Goal: Book appointment/travel/reservation

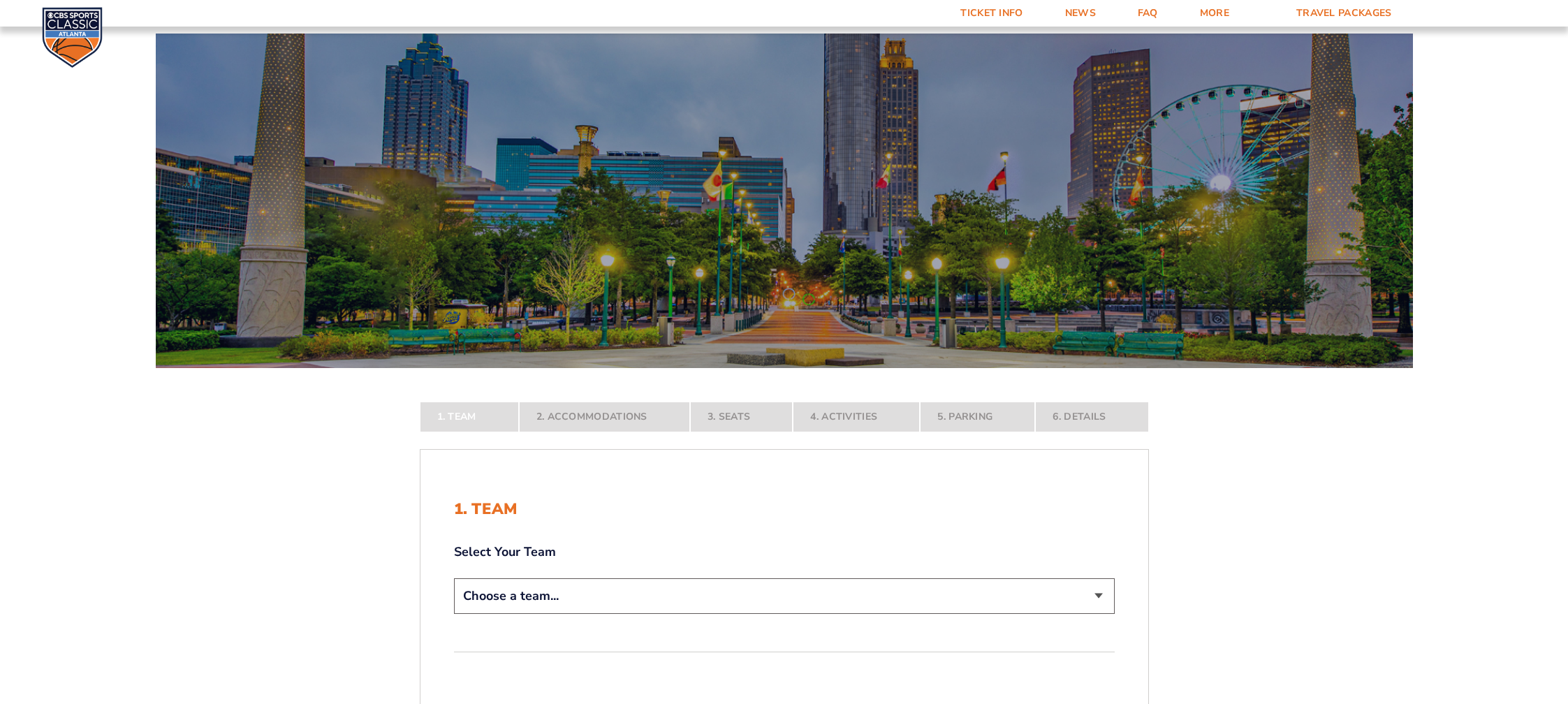
scroll to position [73, 0]
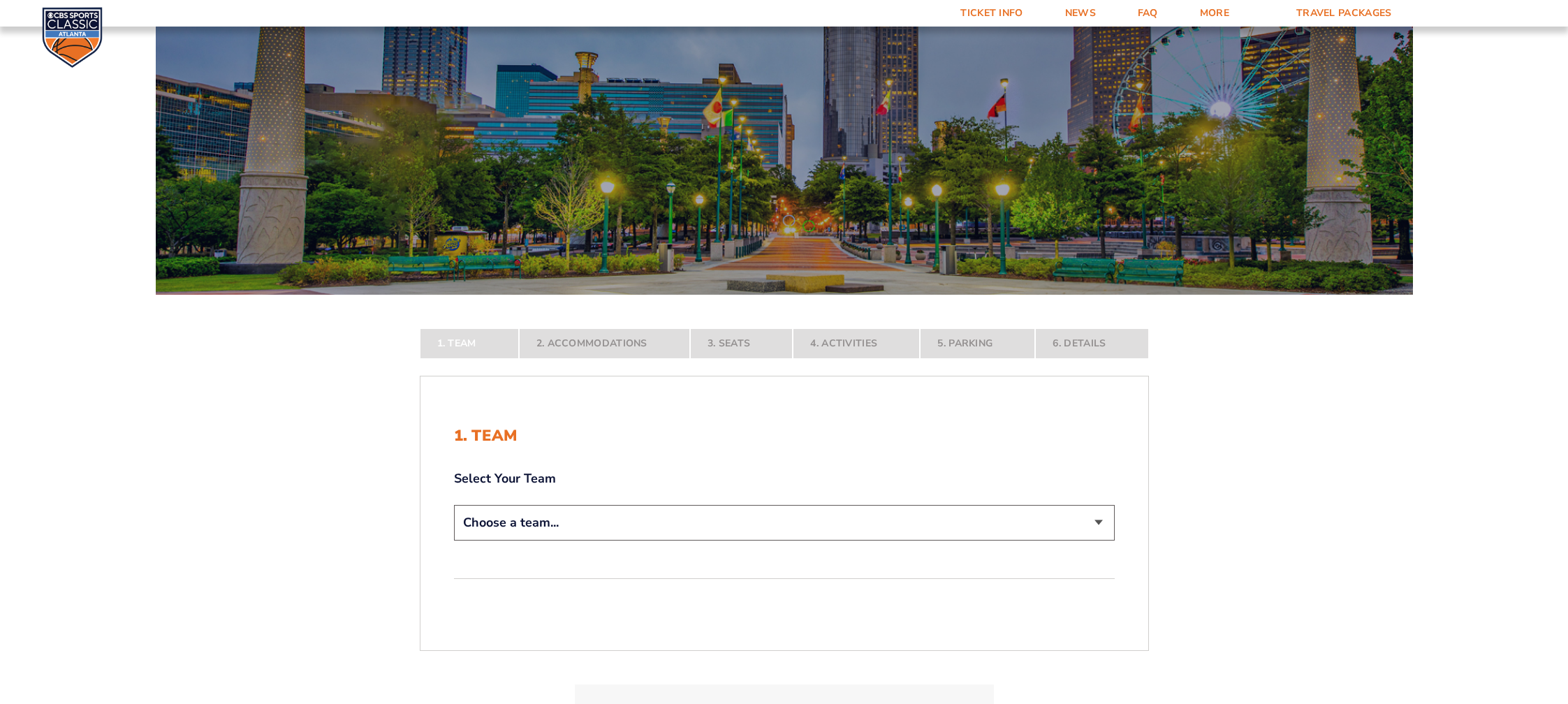
click at [454, 505] on select "Choose a team... [US_STATE] Wildcats [US_STATE] State Buckeyes [US_STATE] Tar H…" at bounding box center [784, 523] width 661 height 35
select select "12956"
click option "[US_STATE] Wildcats" at bounding box center [0, 0] width 0 height 0
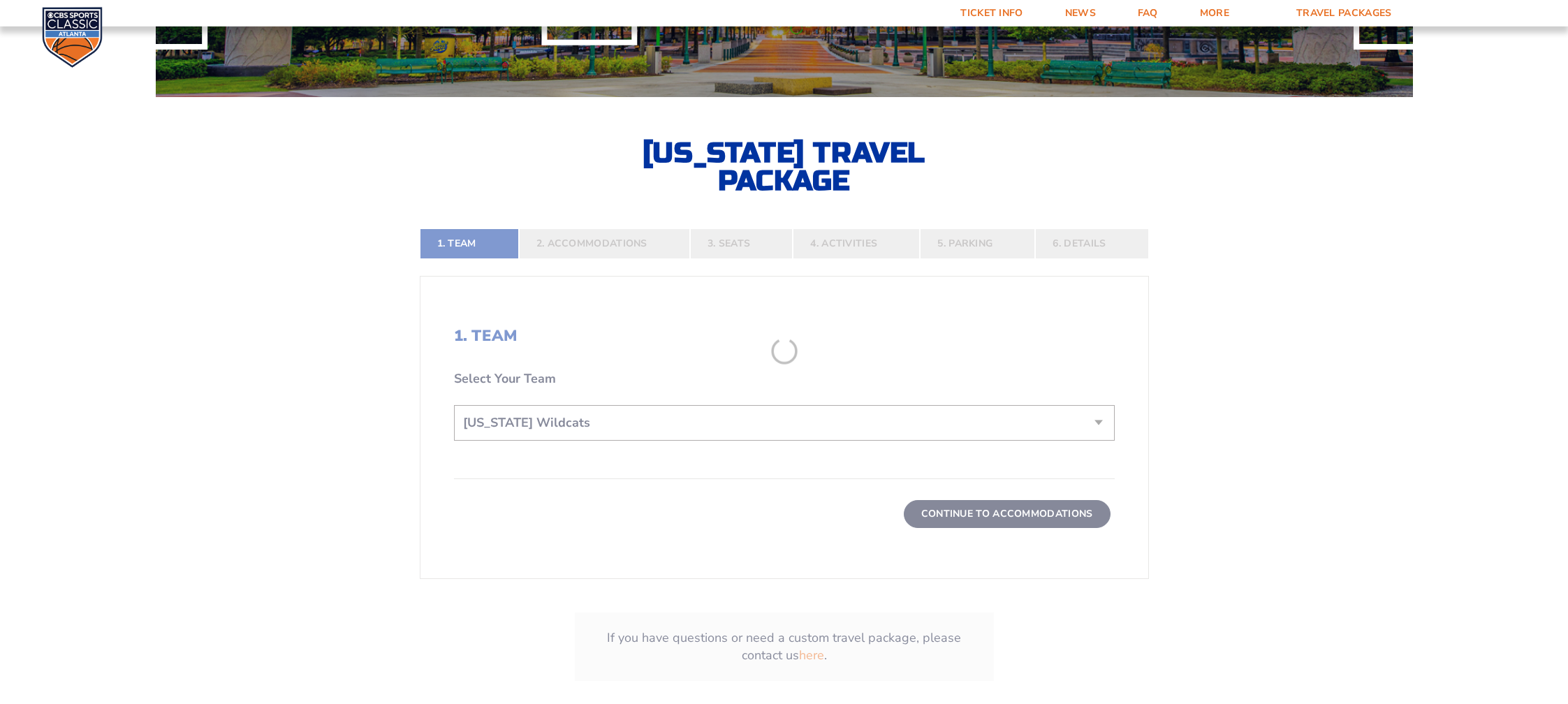
scroll to position [294, 0]
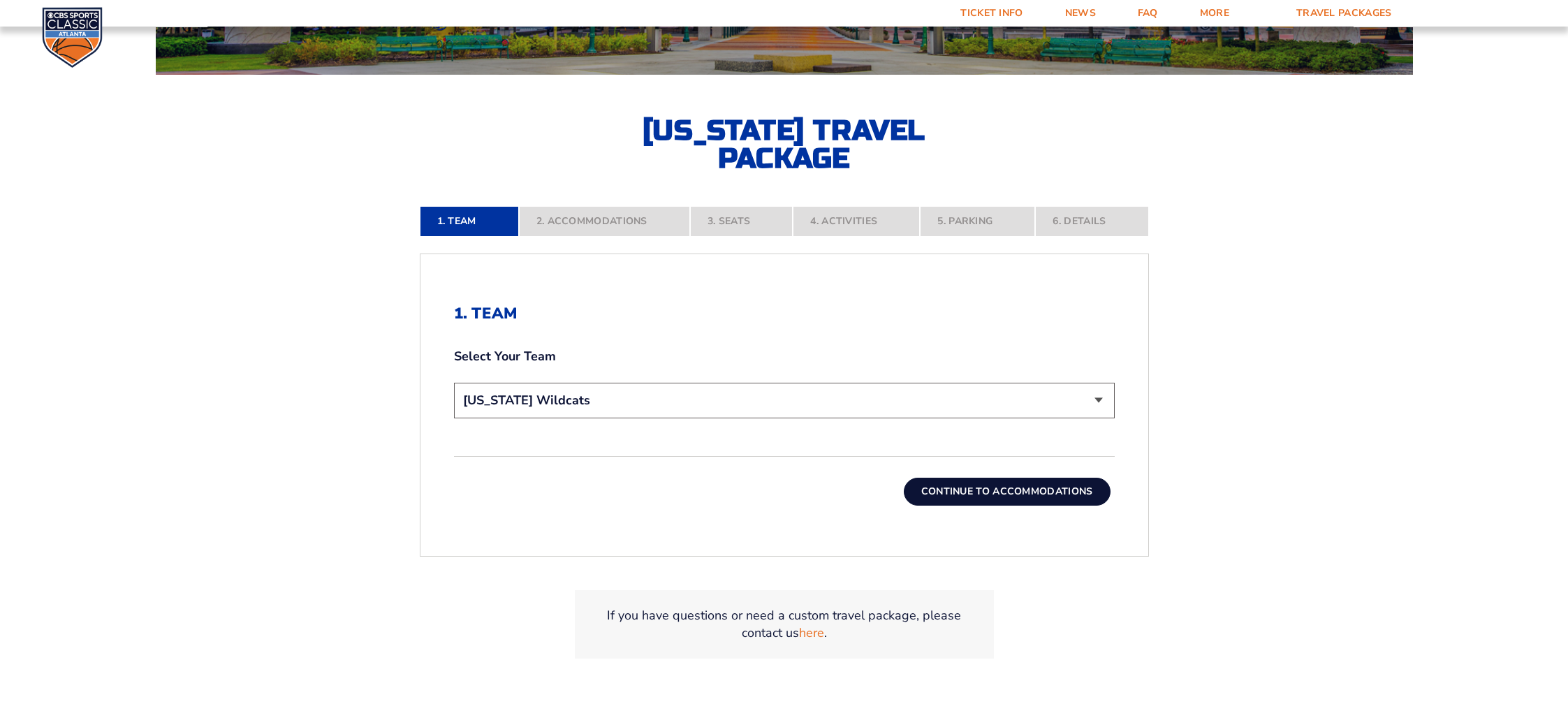
click at [999, 489] on button "Continue To Accommodations" at bounding box center [1007, 492] width 207 height 28
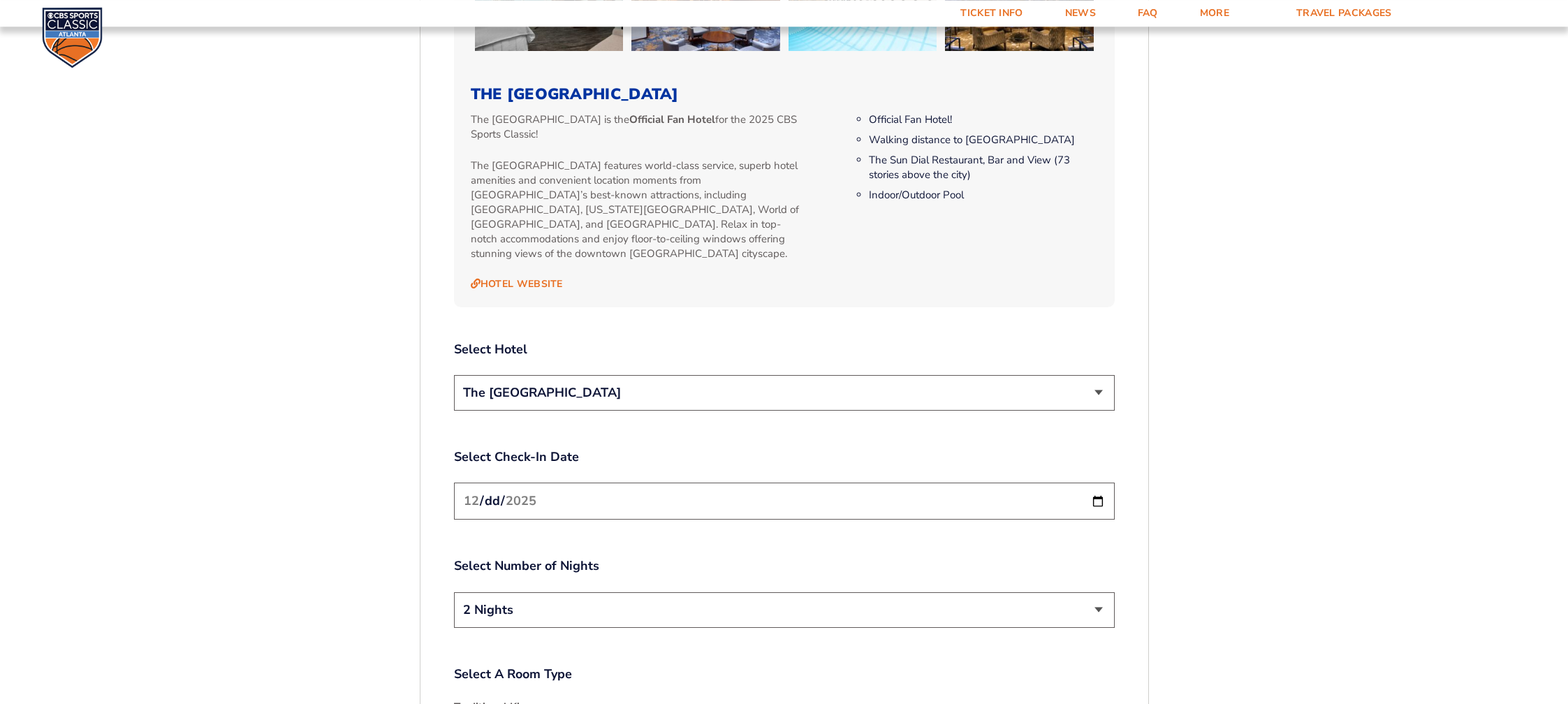
scroll to position [1507, 0]
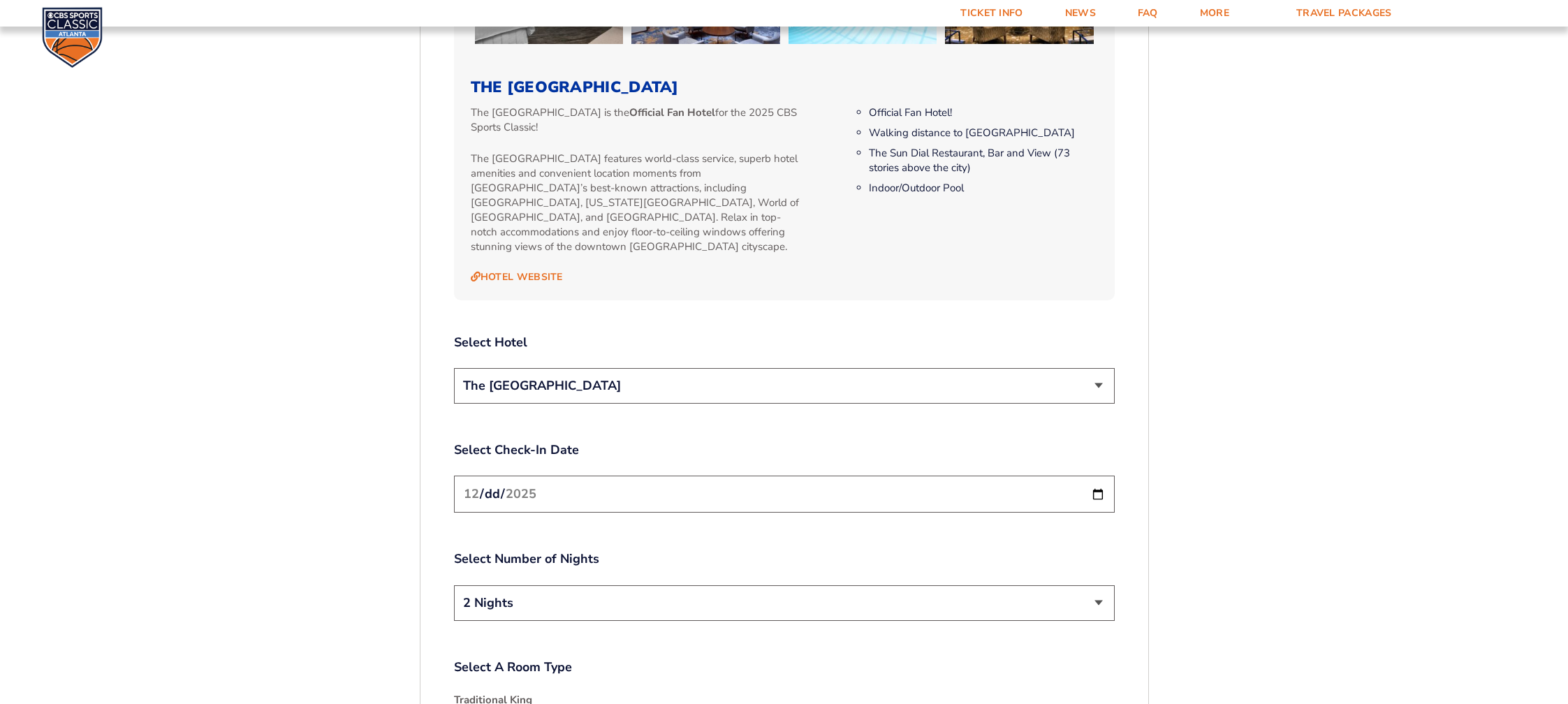
click at [454, 368] on select "The [GEOGRAPHIC_DATA]" at bounding box center [784, 386] width 661 height 35
click at [1096, 370] on select "The [GEOGRAPHIC_DATA]" at bounding box center [784, 386] width 661 height 35
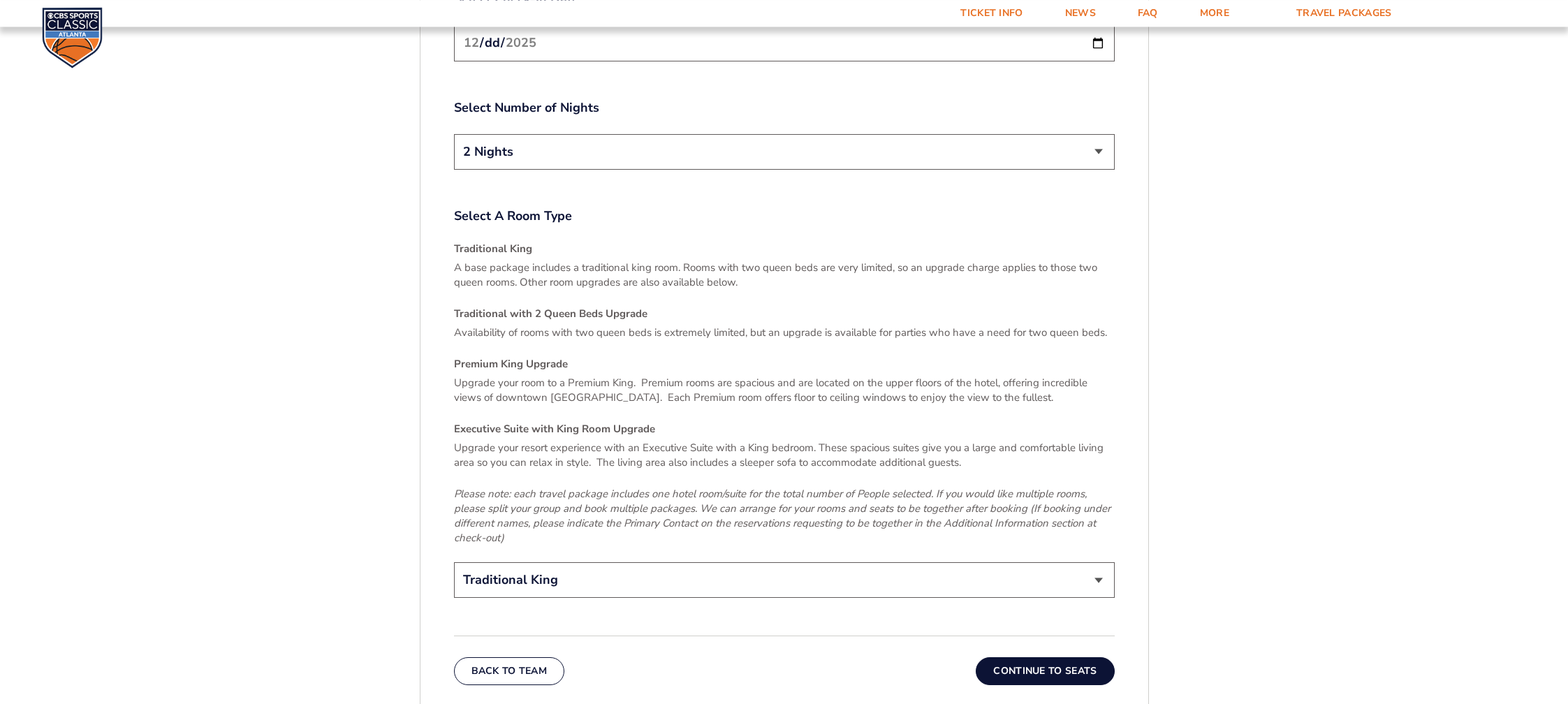
scroll to position [2021, 0]
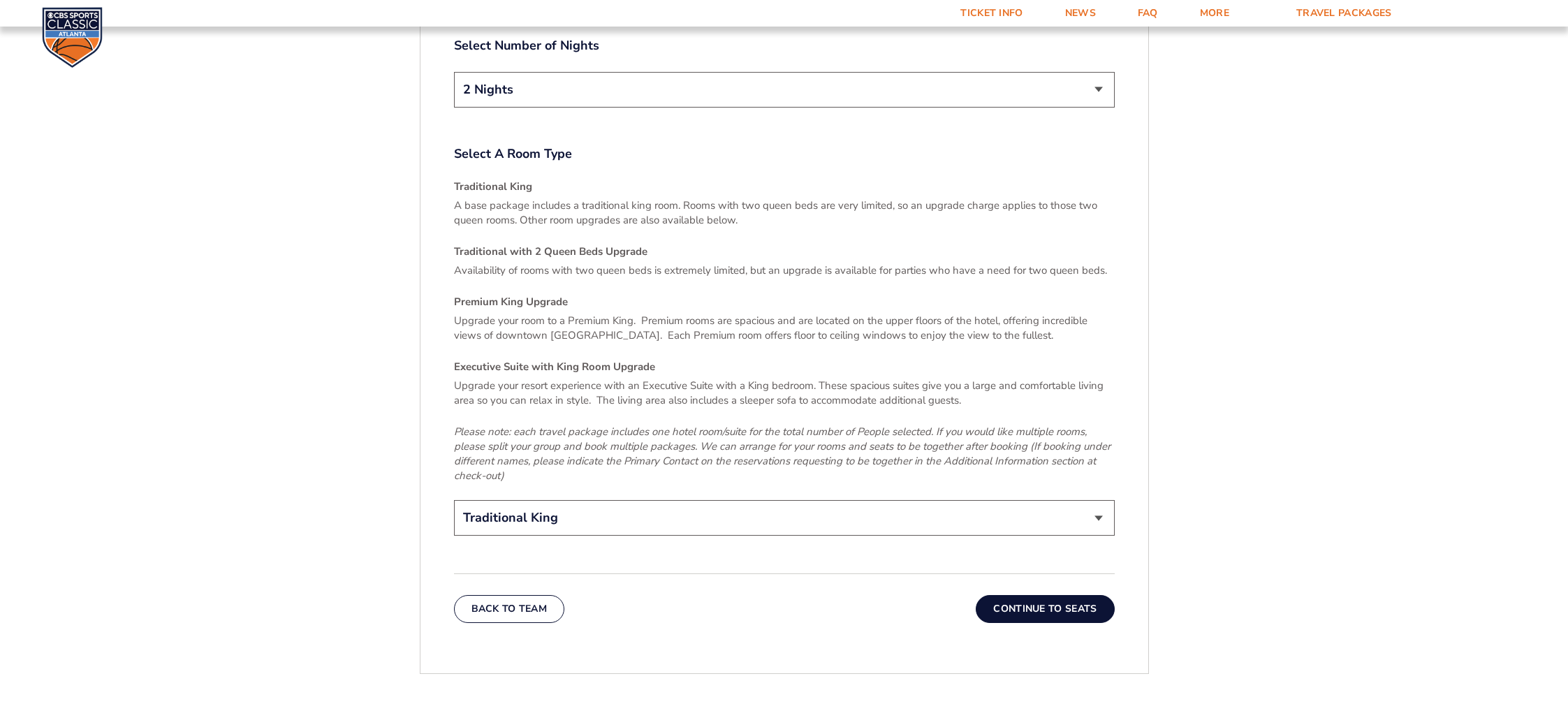
click at [1075, 604] on button "Continue To Seats" at bounding box center [1044, 609] width 138 height 28
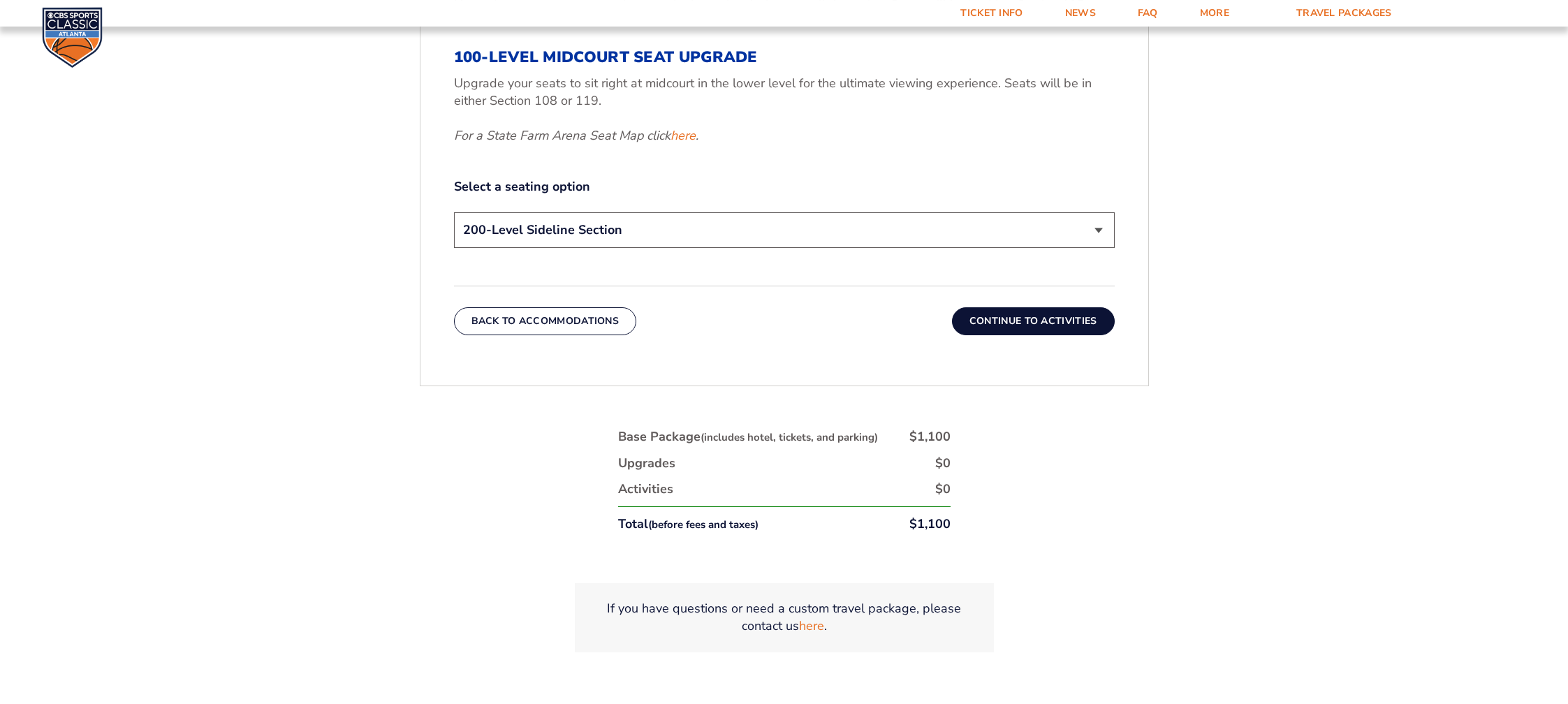
scroll to position [772, 0]
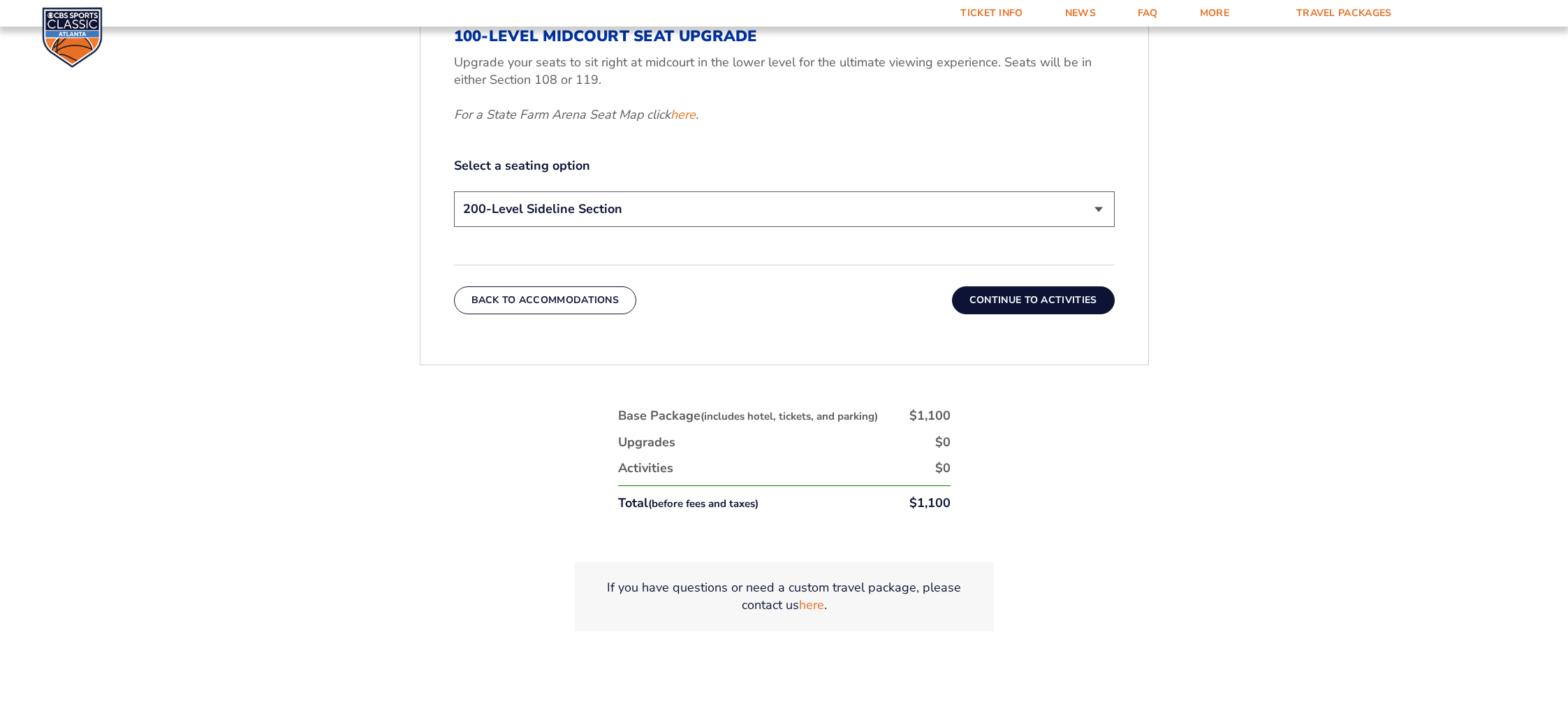
click at [1025, 303] on button "Continue To Activities" at bounding box center [1033, 300] width 163 height 28
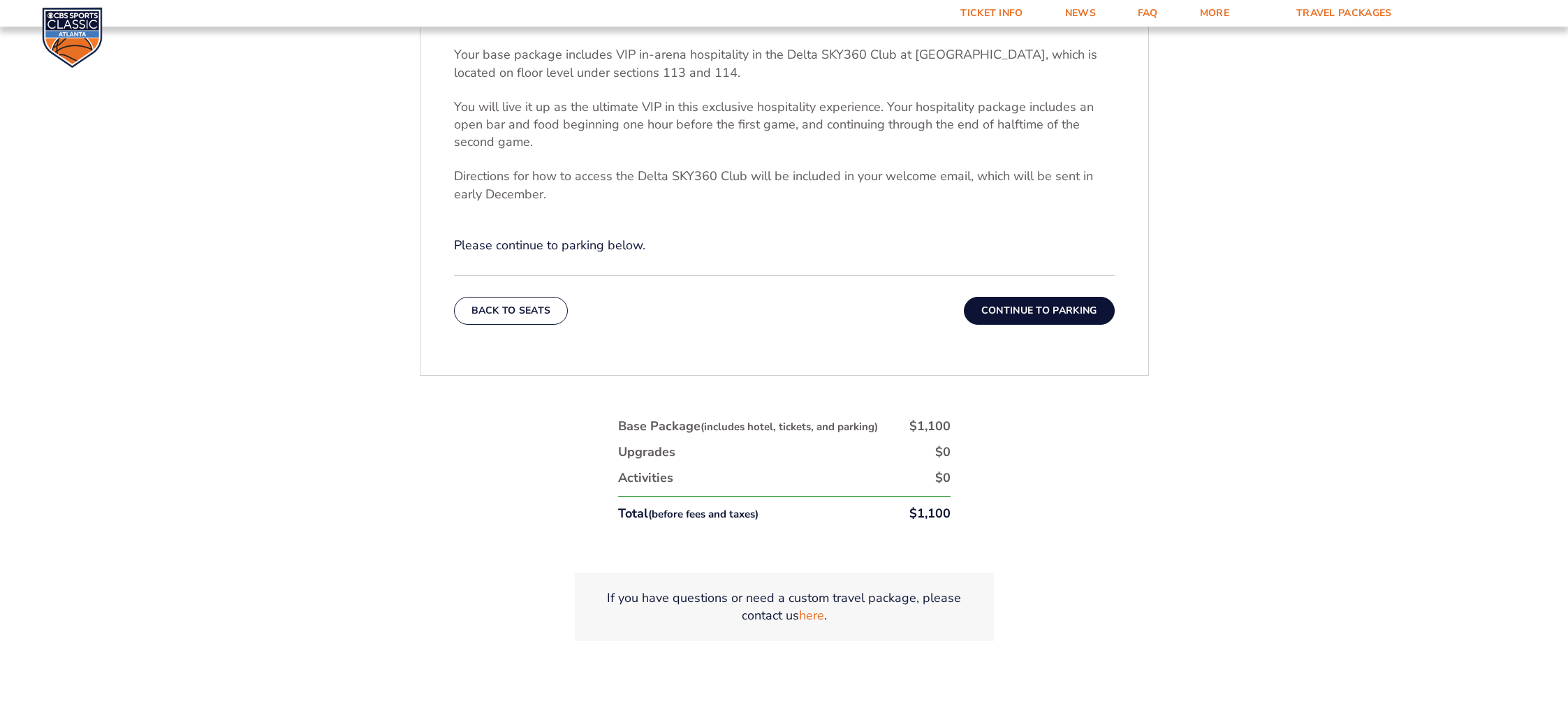
scroll to position [625, 0]
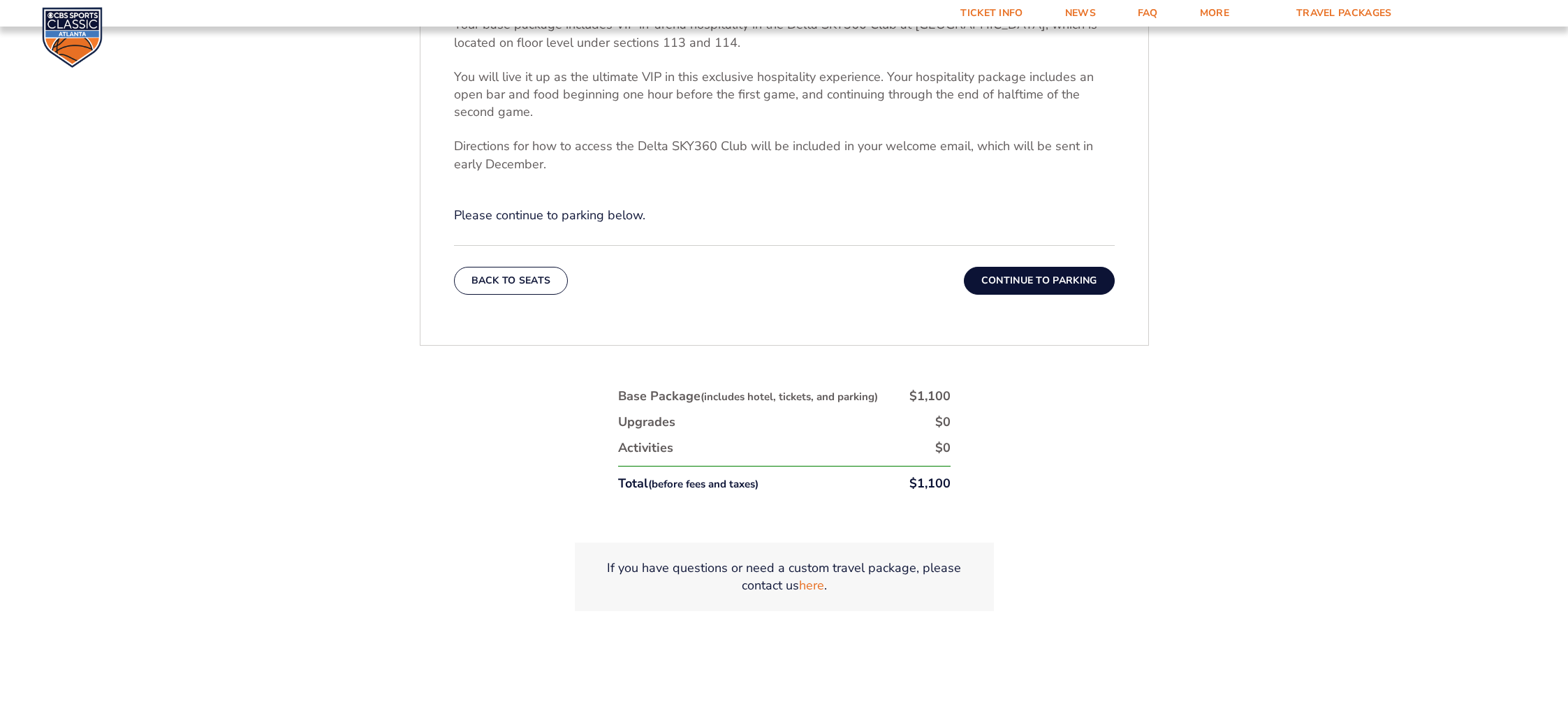
click at [1023, 285] on button "Continue To Parking" at bounding box center [1039, 280] width 151 height 28
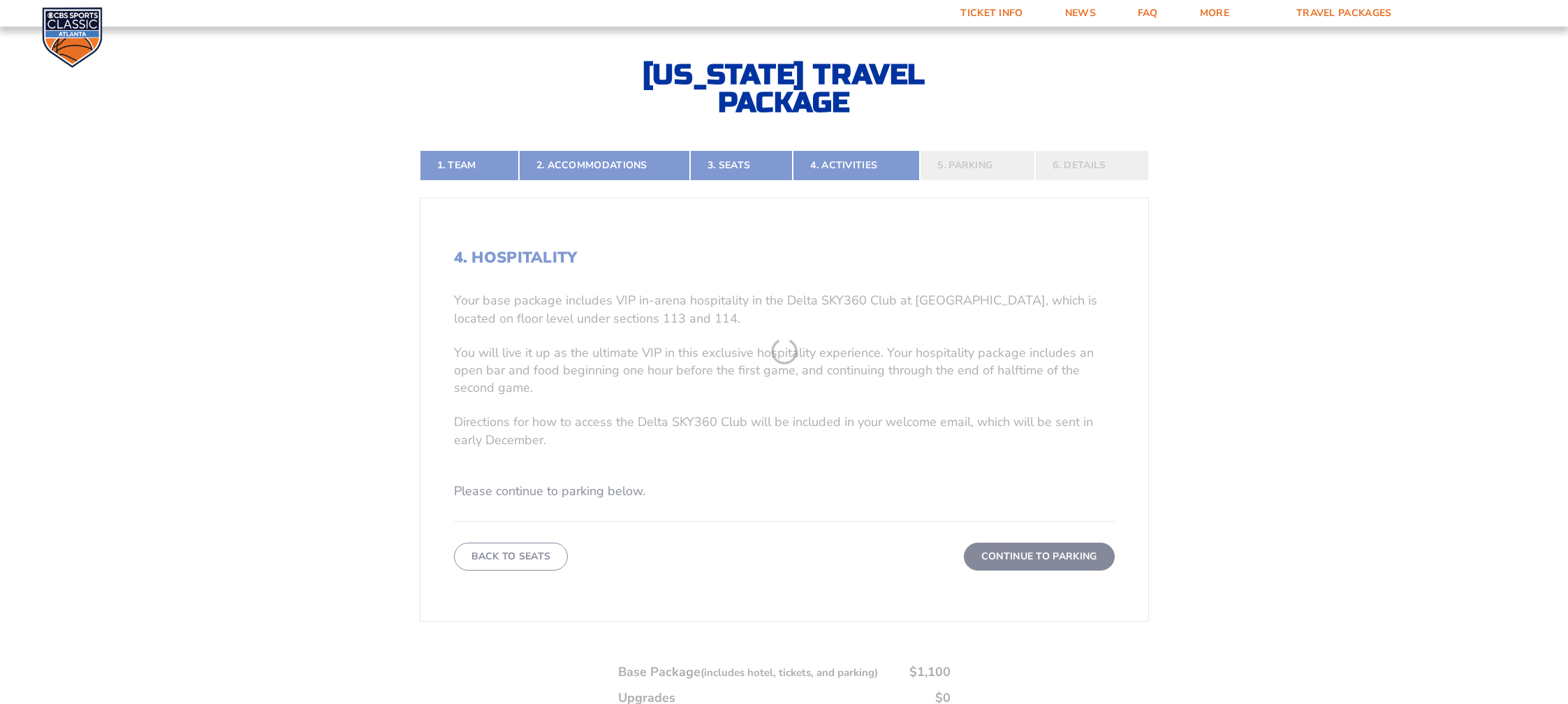
scroll to position [332, 0]
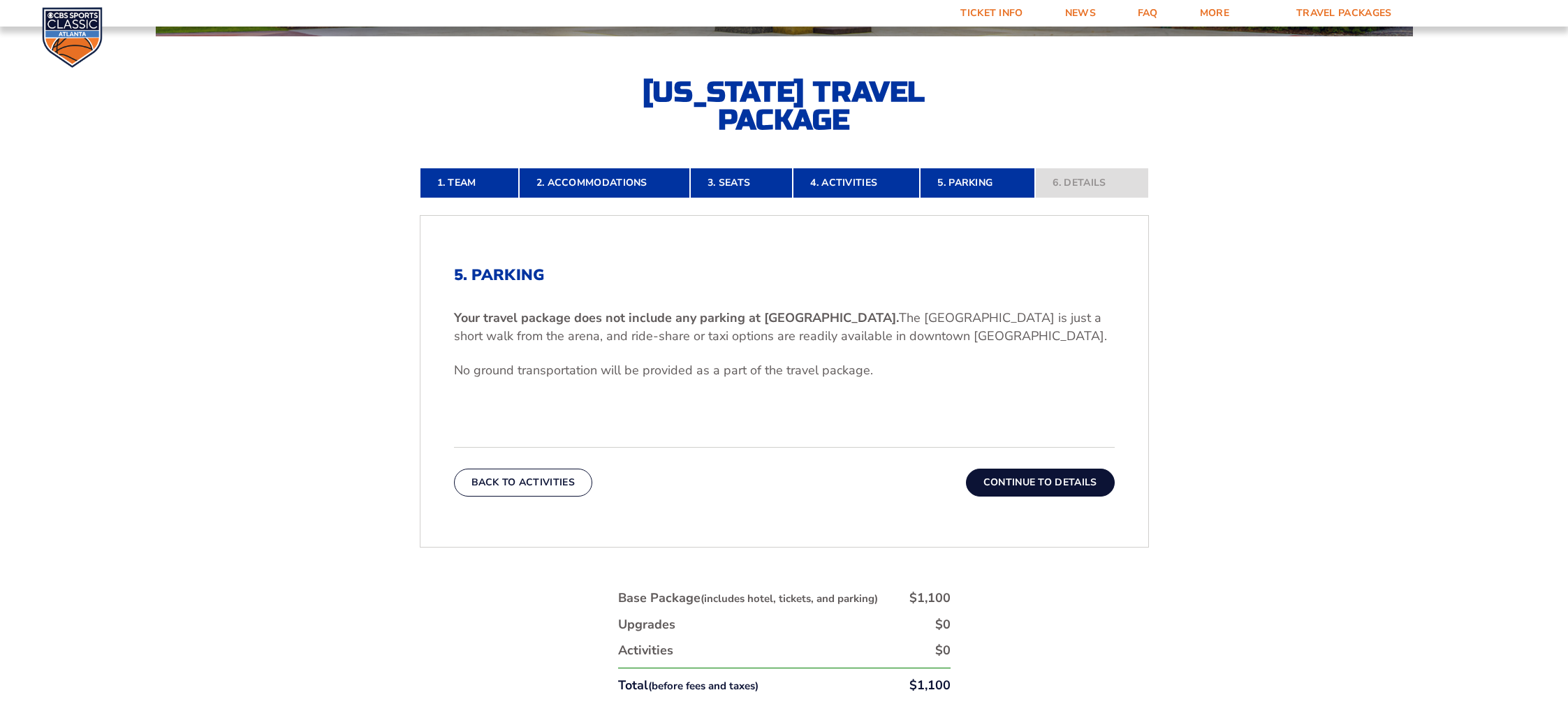
click at [1055, 481] on button "Continue To Details" at bounding box center [1040, 482] width 148 height 28
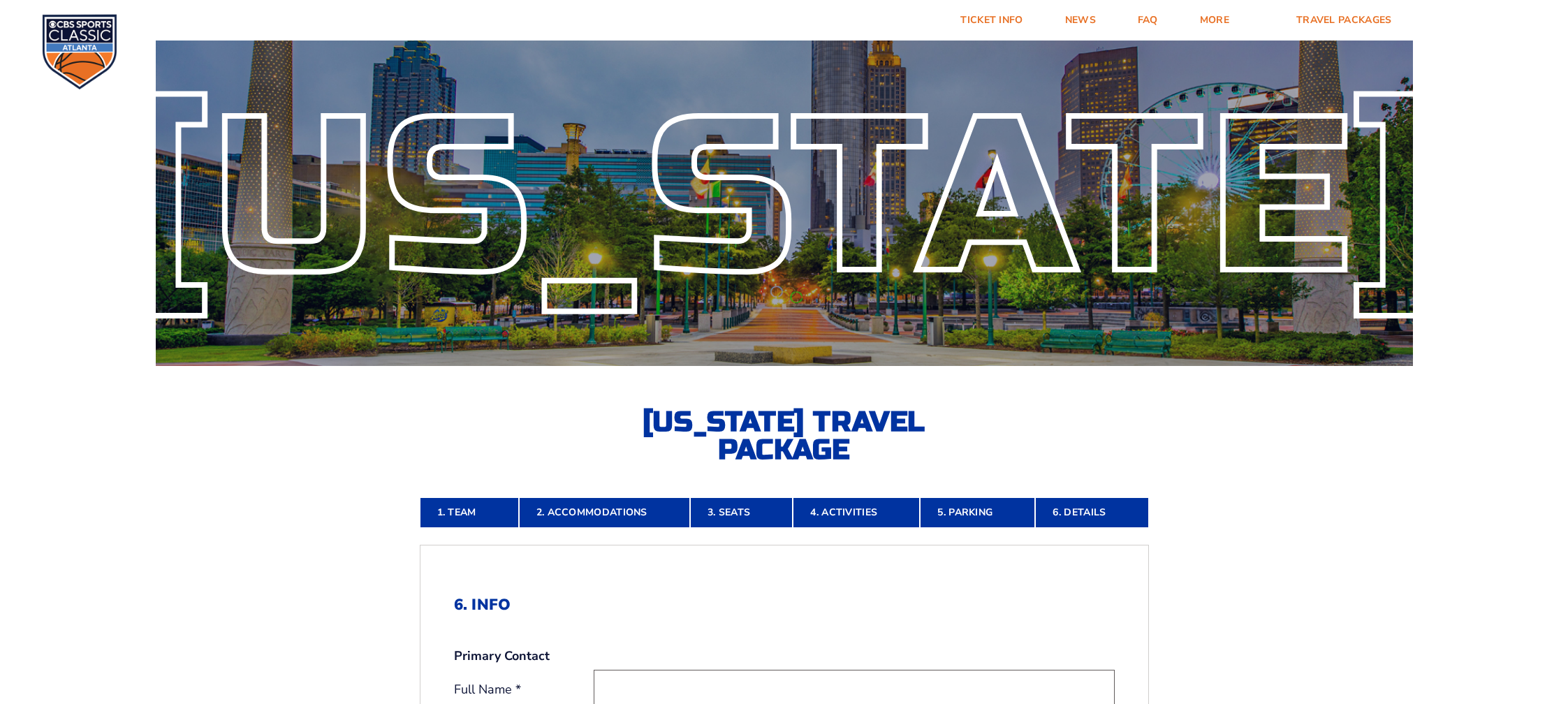
scroll to position [0, 0]
